Goal: Find specific page/section: Find specific page/section

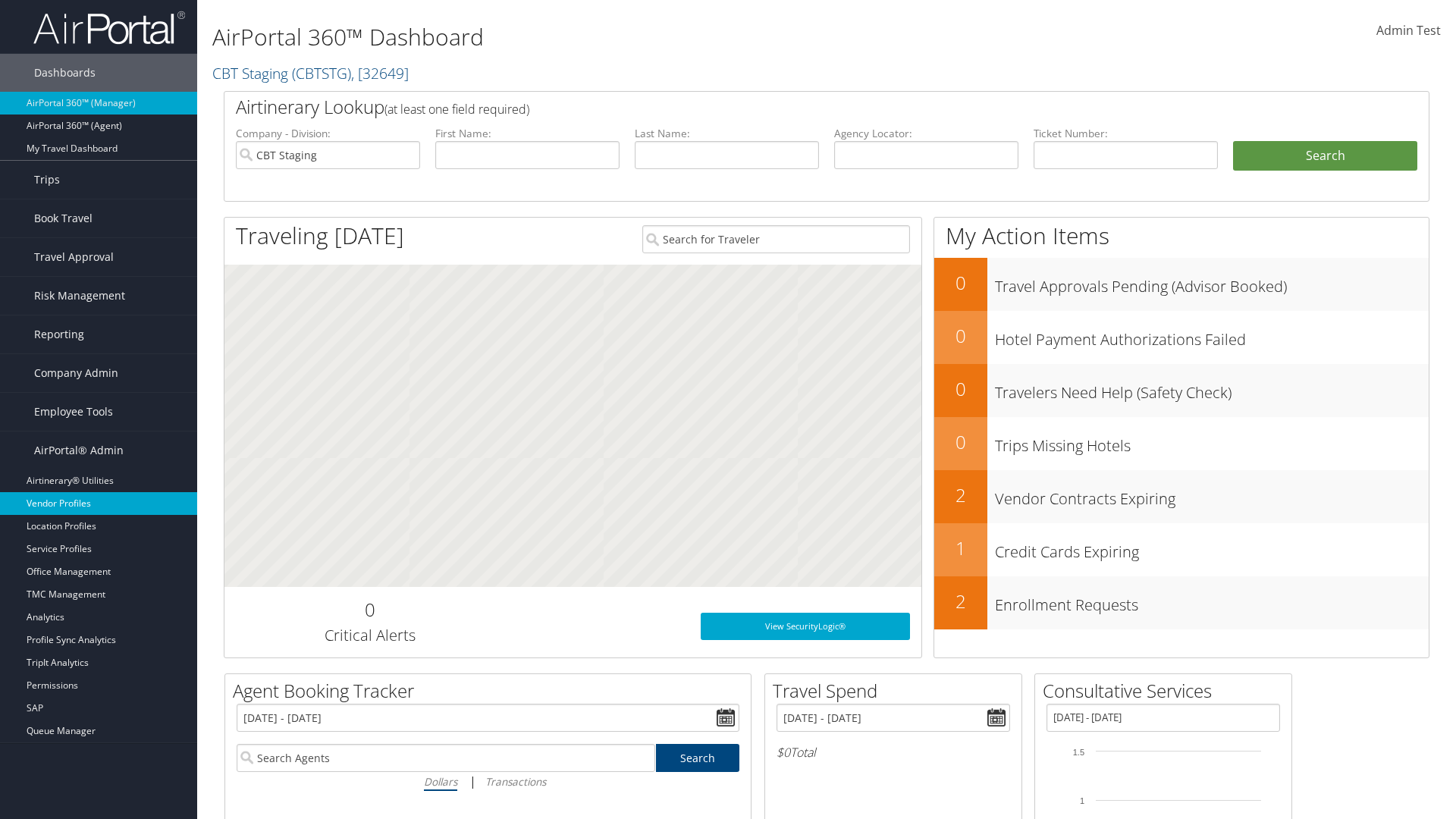
click at [98, 503] on link "Vendor Profiles" at bounding box center [98, 503] width 197 height 22
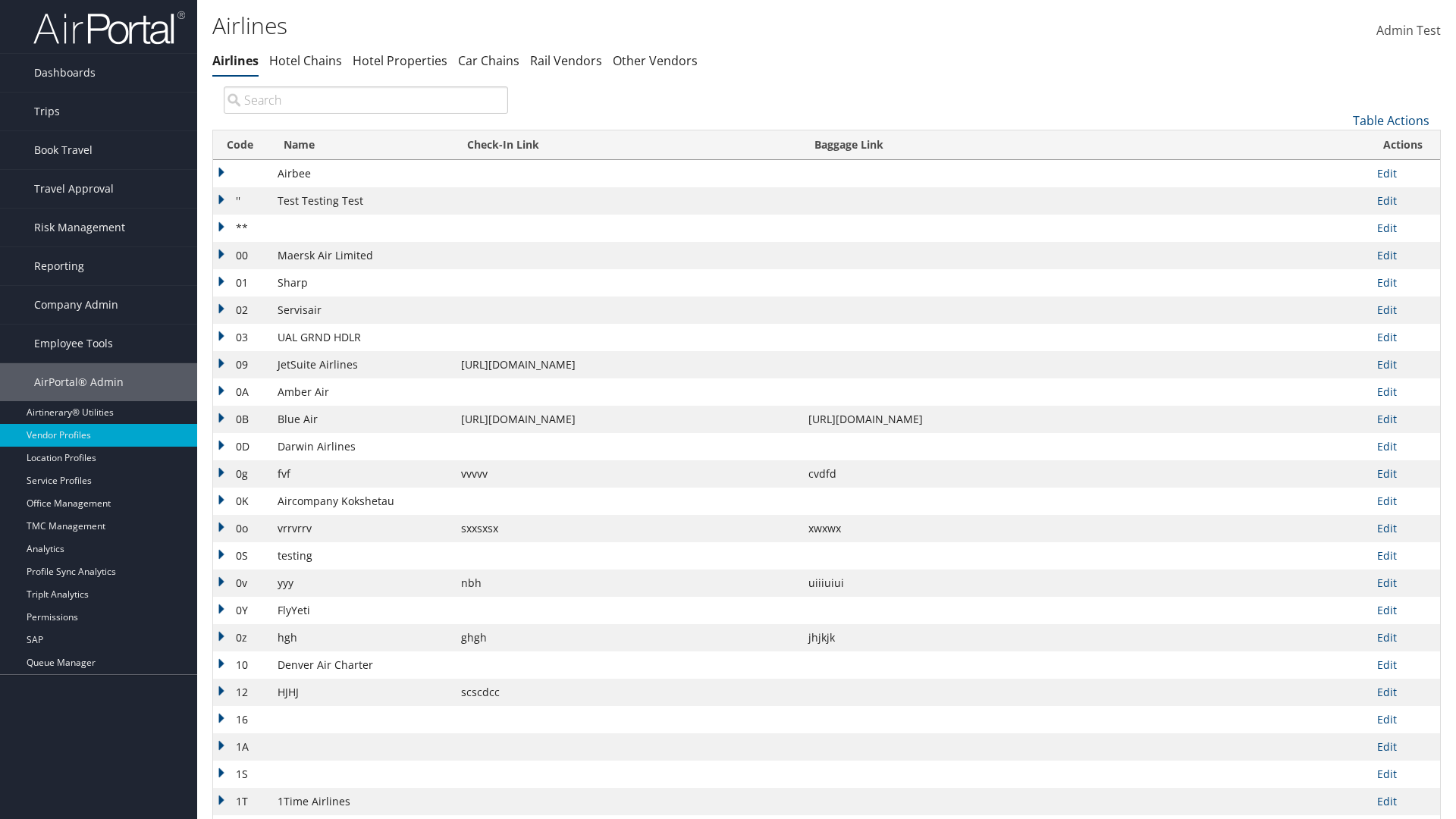
click at [240, 145] on th "Code" at bounding box center [241, 145] width 57 height 29
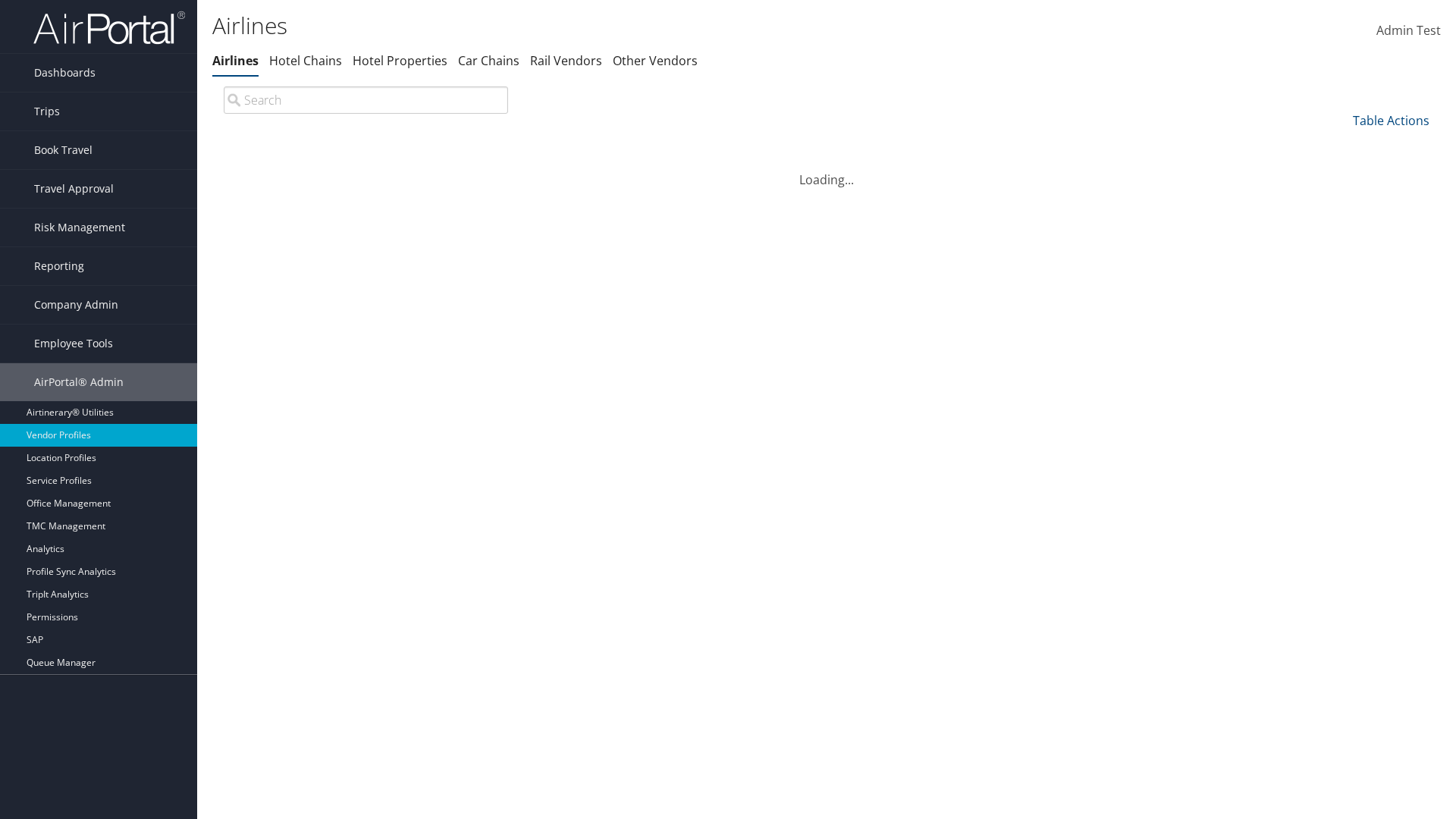
scroll to position [129, 0]
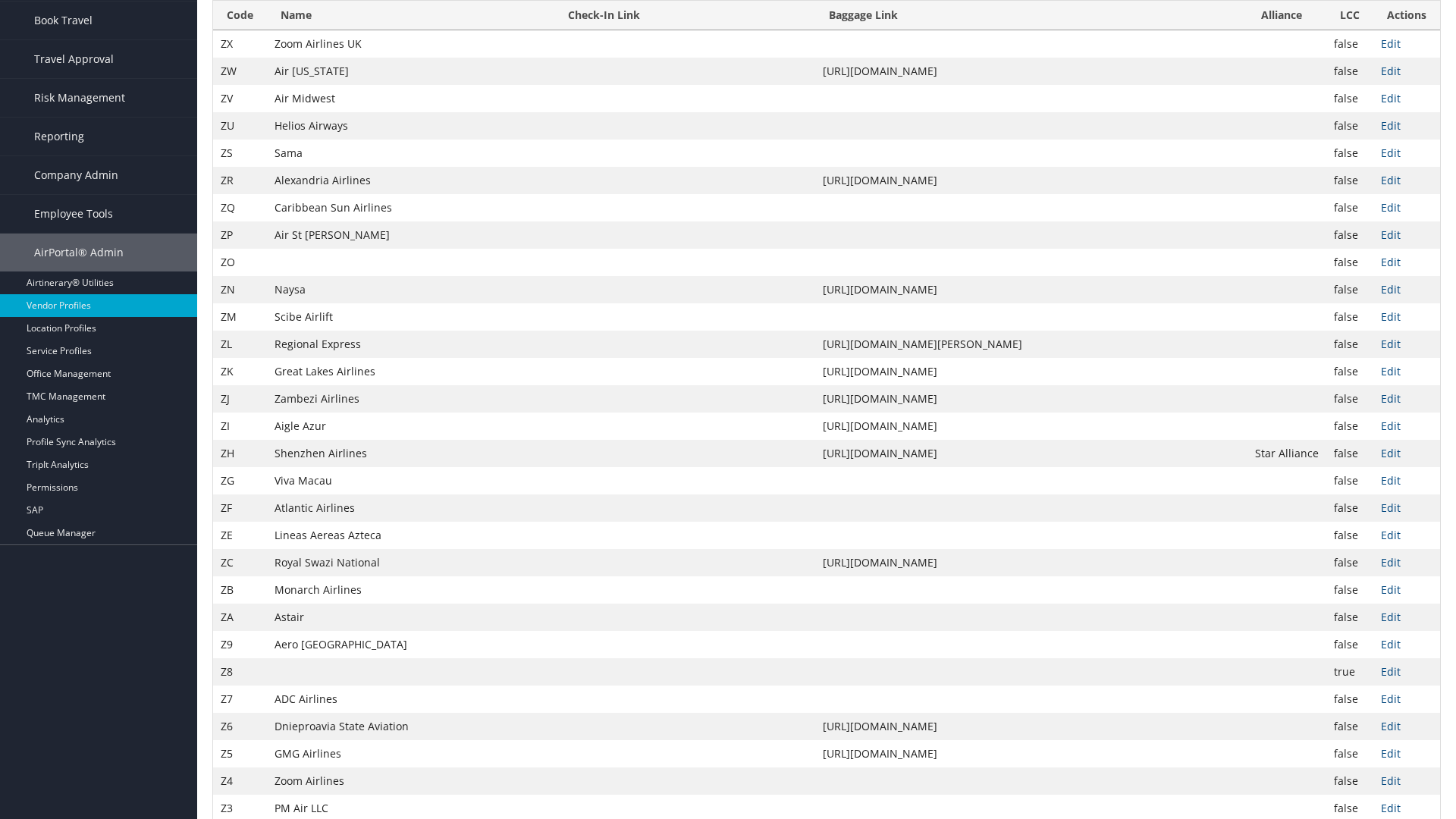
click at [240, 30] on th "Code" at bounding box center [240, 16] width 53 height 29
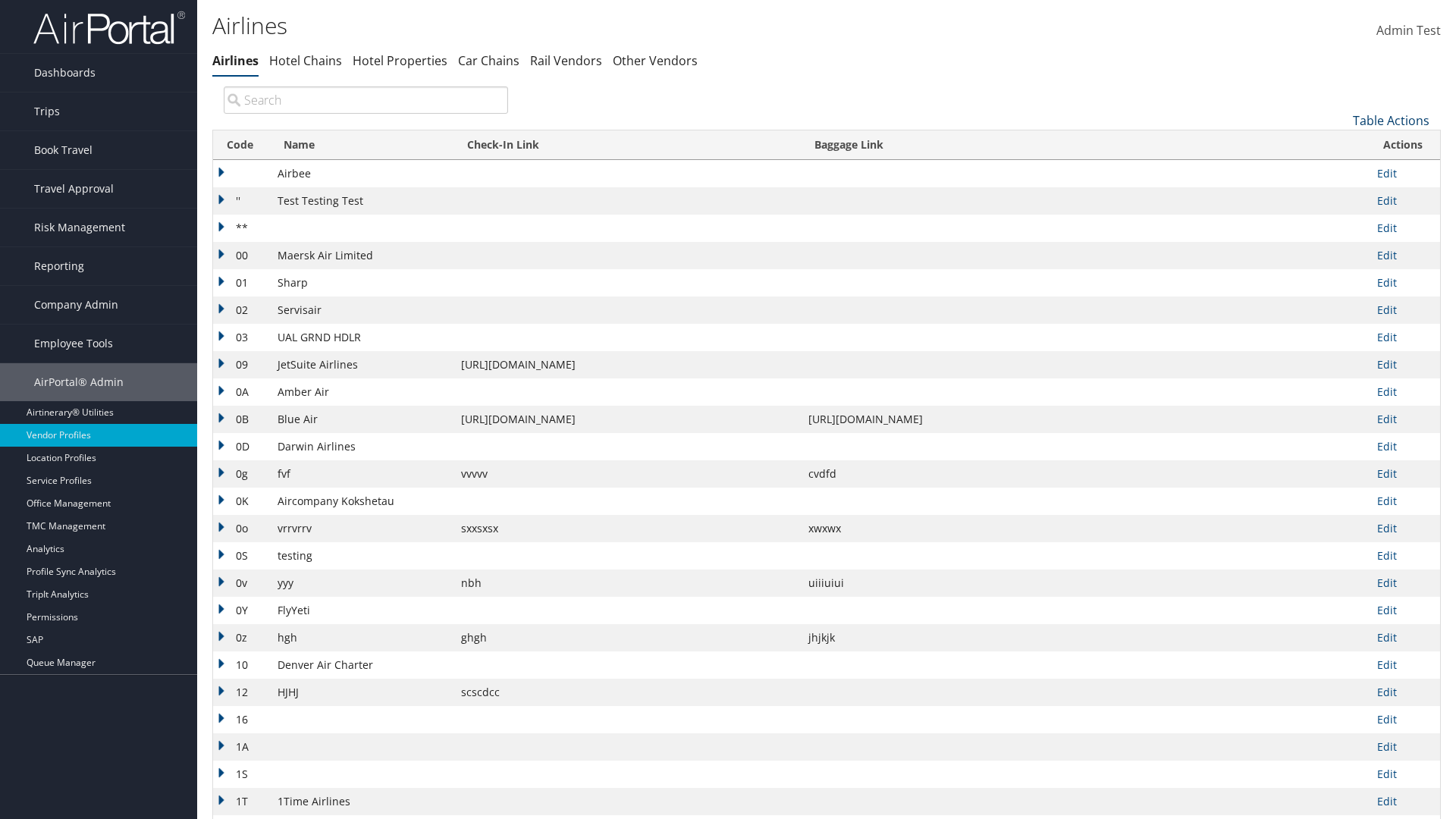
click at [1391, 120] on link "Table Actions" at bounding box center [1391, 120] width 77 height 16
click at [1340, 221] on link "Page Length" at bounding box center [1340, 222] width 199 height 26
click at [1340, 171] on link "25" at bounding box center [1340, 172] width 199 height 26
